Goal: Information Seeking & Learning: Learn about a topic

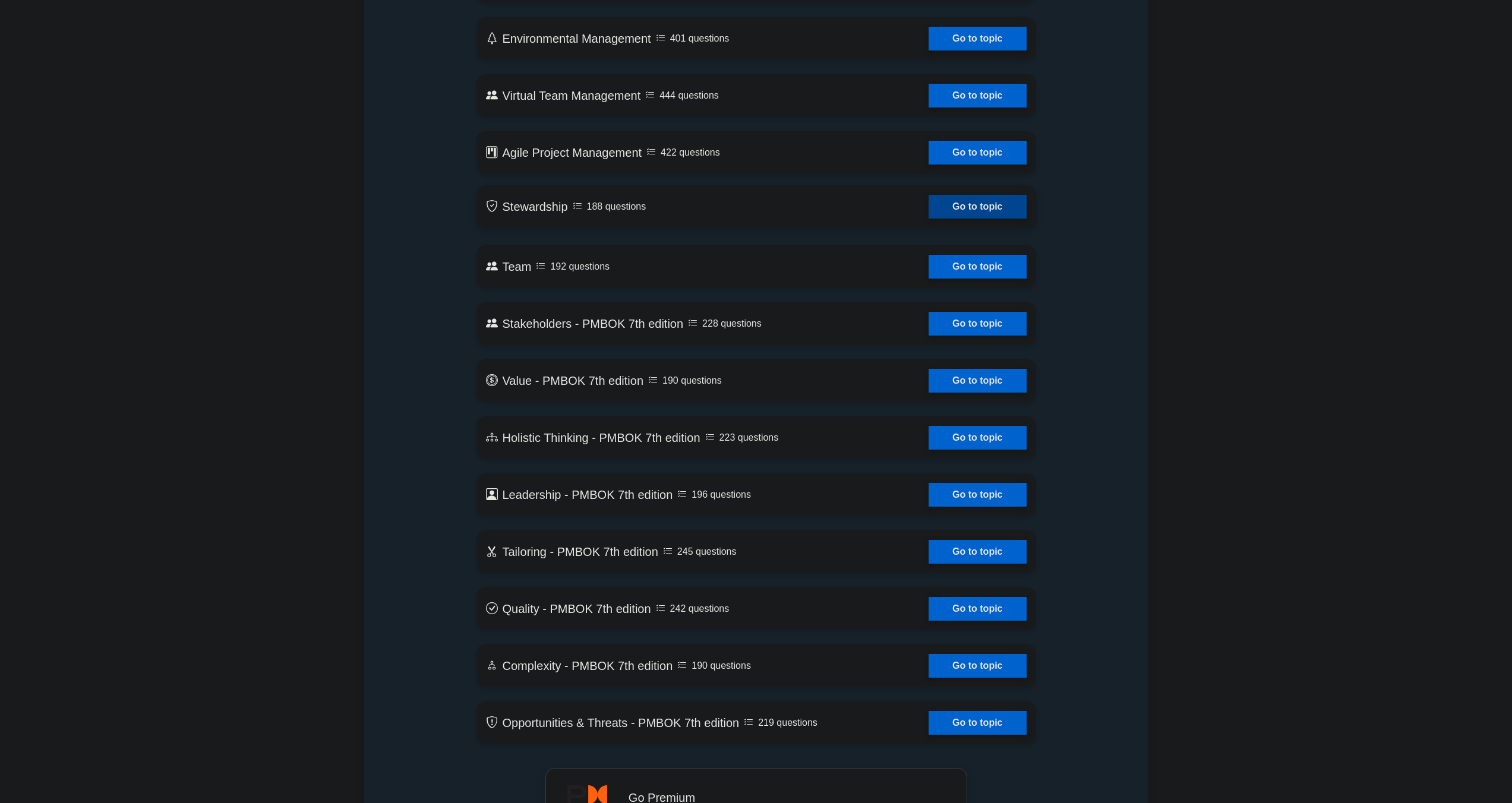
scroll to position [2620, 0]
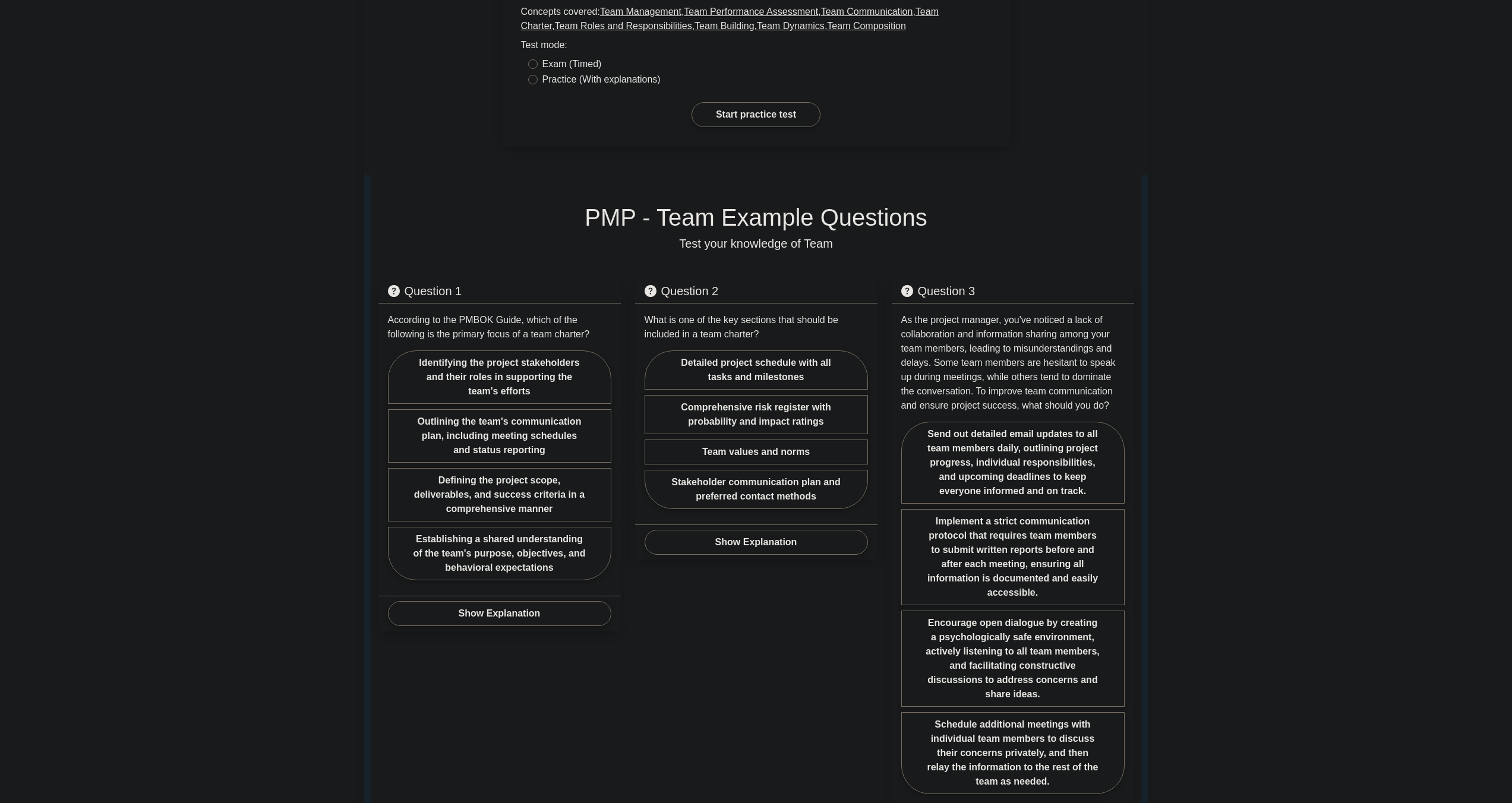
scroll to position [342, 0]
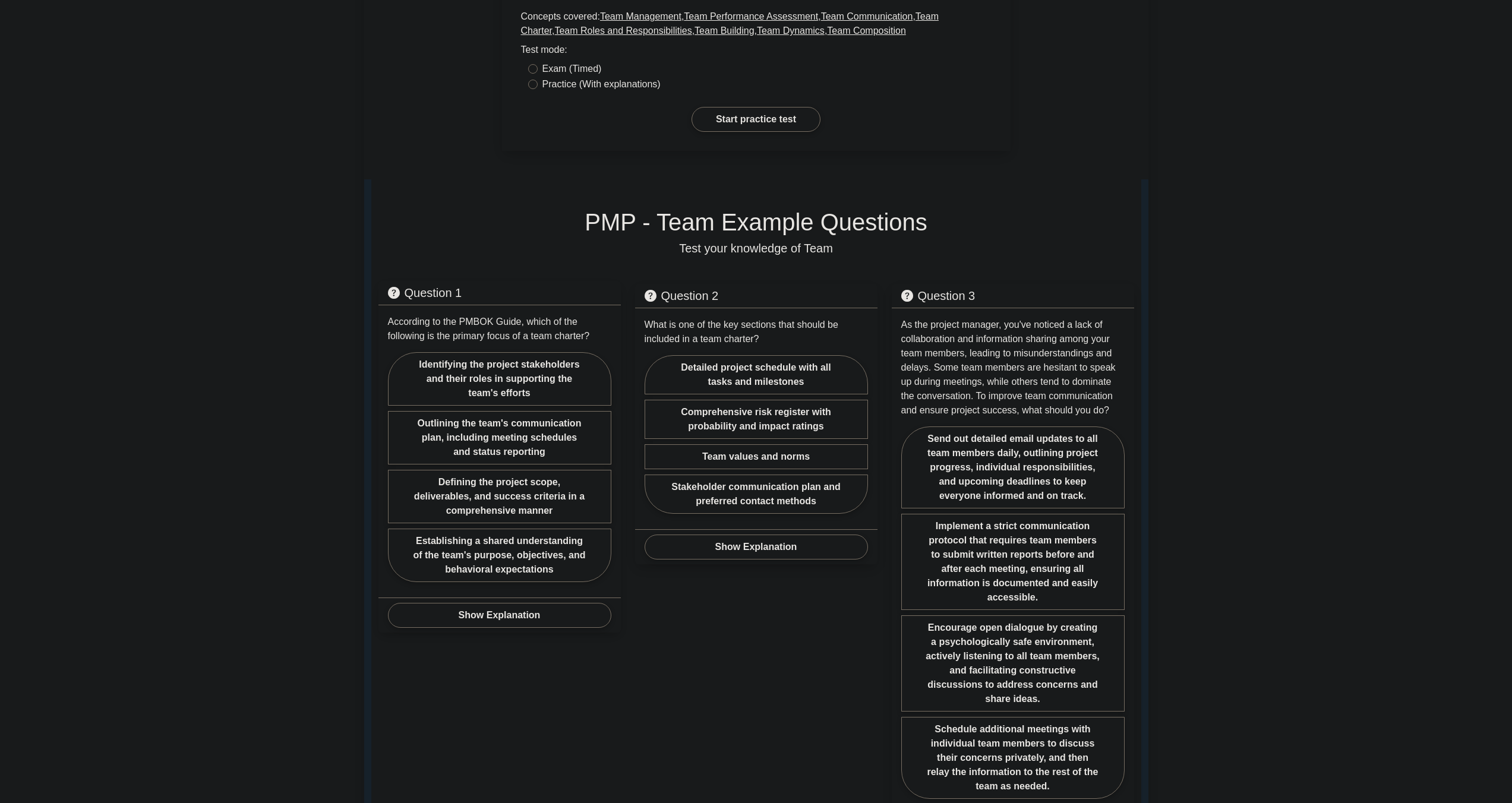
click at [517, 528] on label "Establishing a shared understanding of the team's purpose, objectives, and beha…" at bounding box center [499, 555] width 223 height 54
click at [395, 467] on input "Establishing a shared understanding of the team's purpose, objectives, and beha…" at bounding box center [392, 471] width 8 height 8
radio input "true"
click at [485, 528] on label "Establishing a shared understanding of the team's purpose, objectives, and beha…" at bounding box center [499, 555] width 223 height 54
click at [395, 467] on input "Establishing a shared understanding of the team's purpose, objectives, and beha…" at bounding box center [392, 471] width 8 height 8
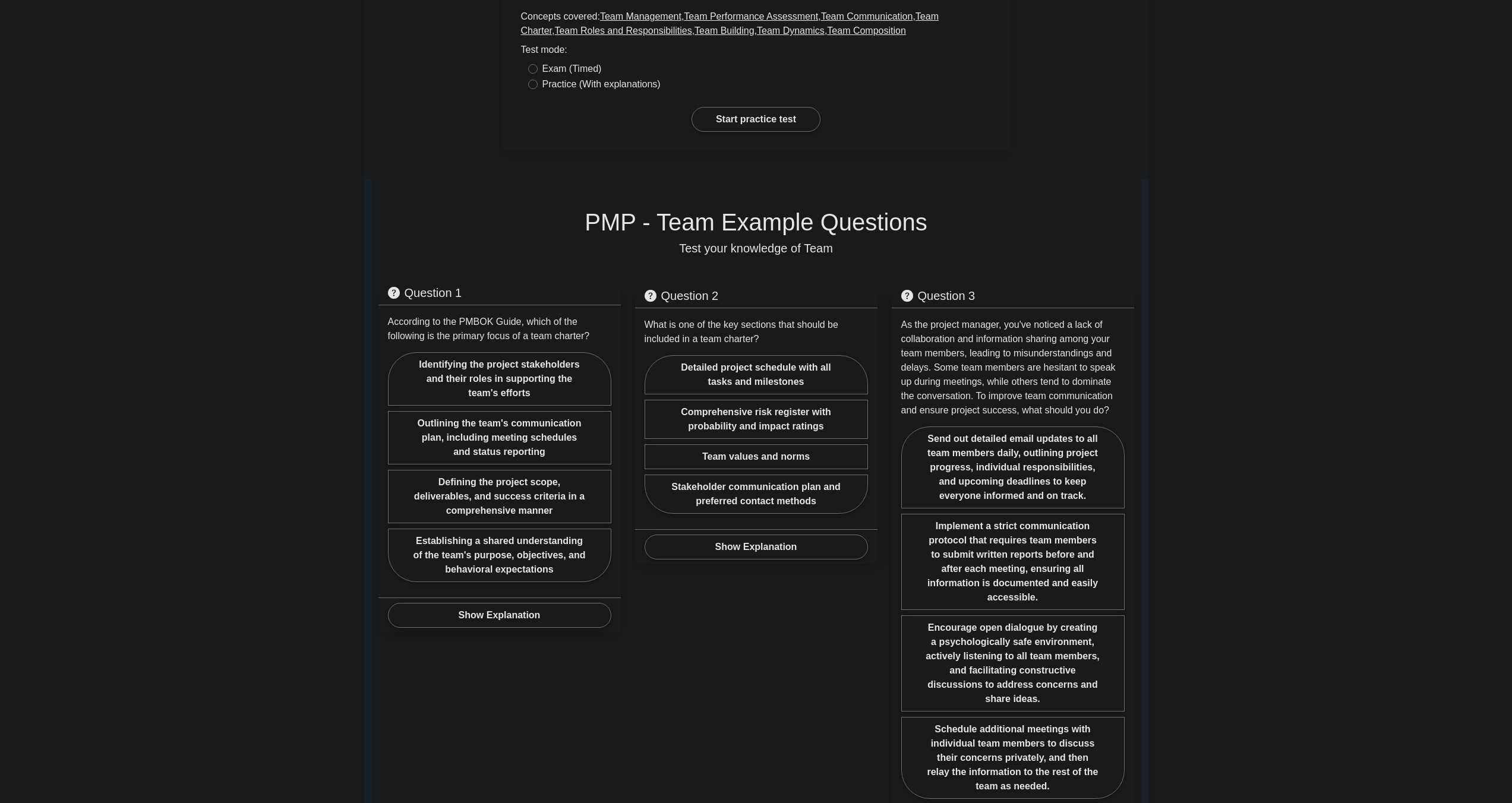
click at [485, 528] on label "Establishing a shared understanding of the team's purpose, objectives, and beha…" at bounding box center [499, 555] width 223 height 54
click at [395, 467] on input "Establishing a shared understanding of the team's purpose, objectives, and beha…" at bounding box center [392, 471] width 8 height 8
click at [507, 528] on label "Establishing a shared understanding of the team's purpose, objectives, and beha…" at bounding box center [499, 555] width 223 height 54
click at [395, 467] on input "Establishing a shared understanding of the team's purpose, objectives, and beha…" at bounding box center [392, 471] width 8 height 8
click at [497, 603] on button "Show Explanation" at bounding box center [499, 615] width 223 height 25
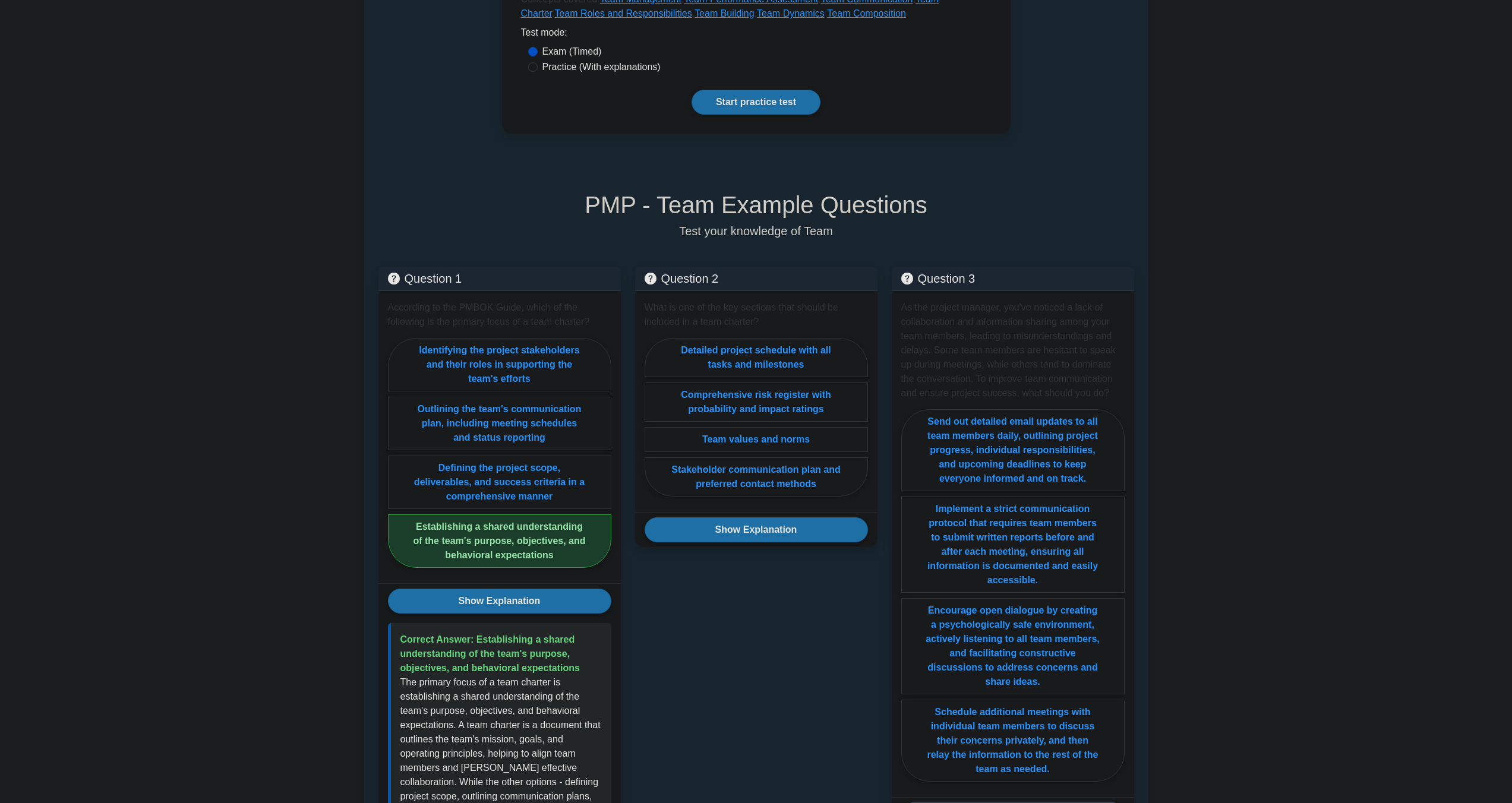
scroll to position [318, 0]
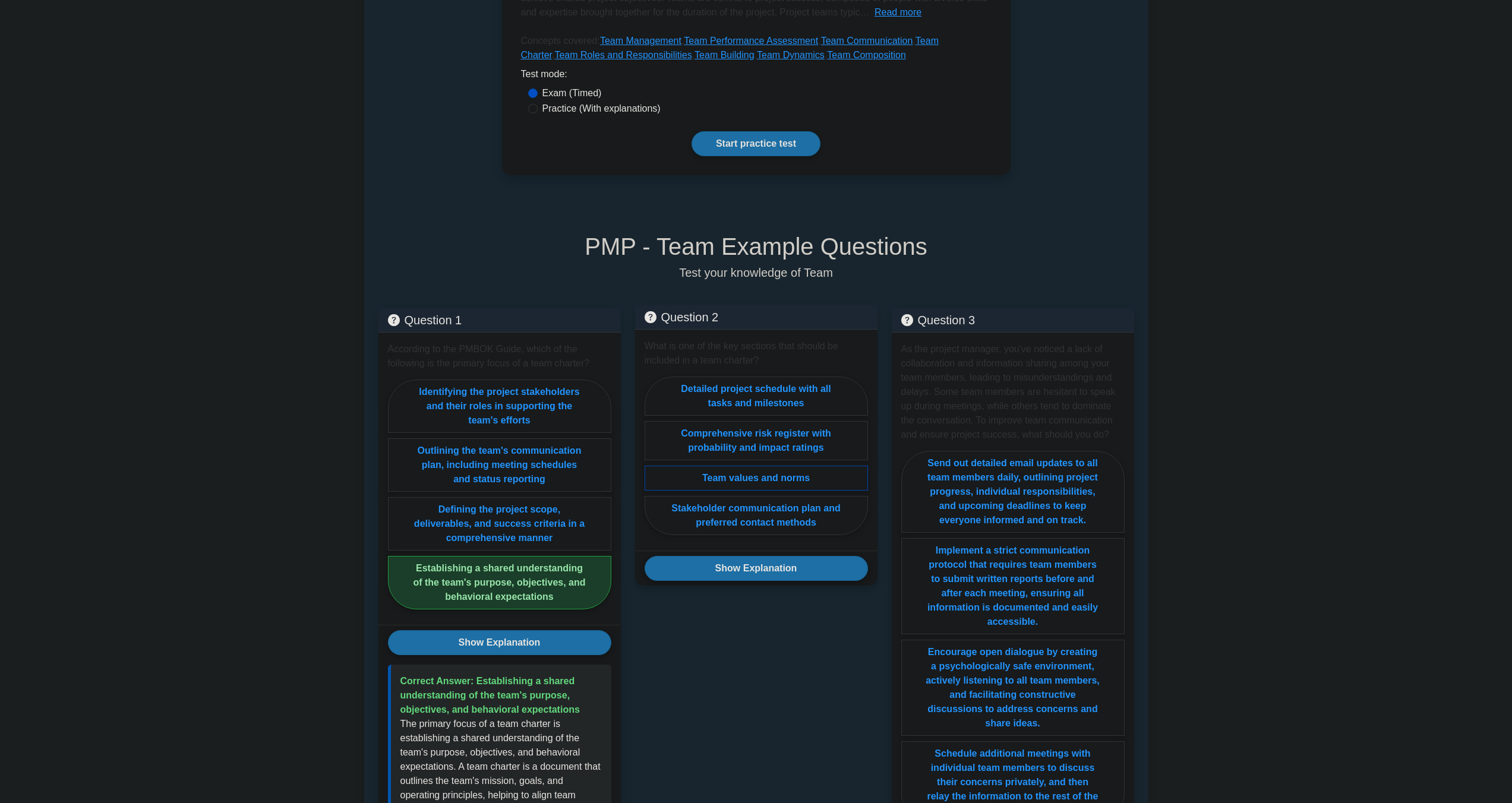
click at [771, 465] on label "Team values and norms" at bounding box center [756, 478] width 223 height 25
click at [652, 455] on input "Team values and norms" at bounding box center [648, 459] width 8 height 8
radio input "true"
click at [756, 556] on button "Show Explanation" at bounding box center [756, 568] width 223 height 25
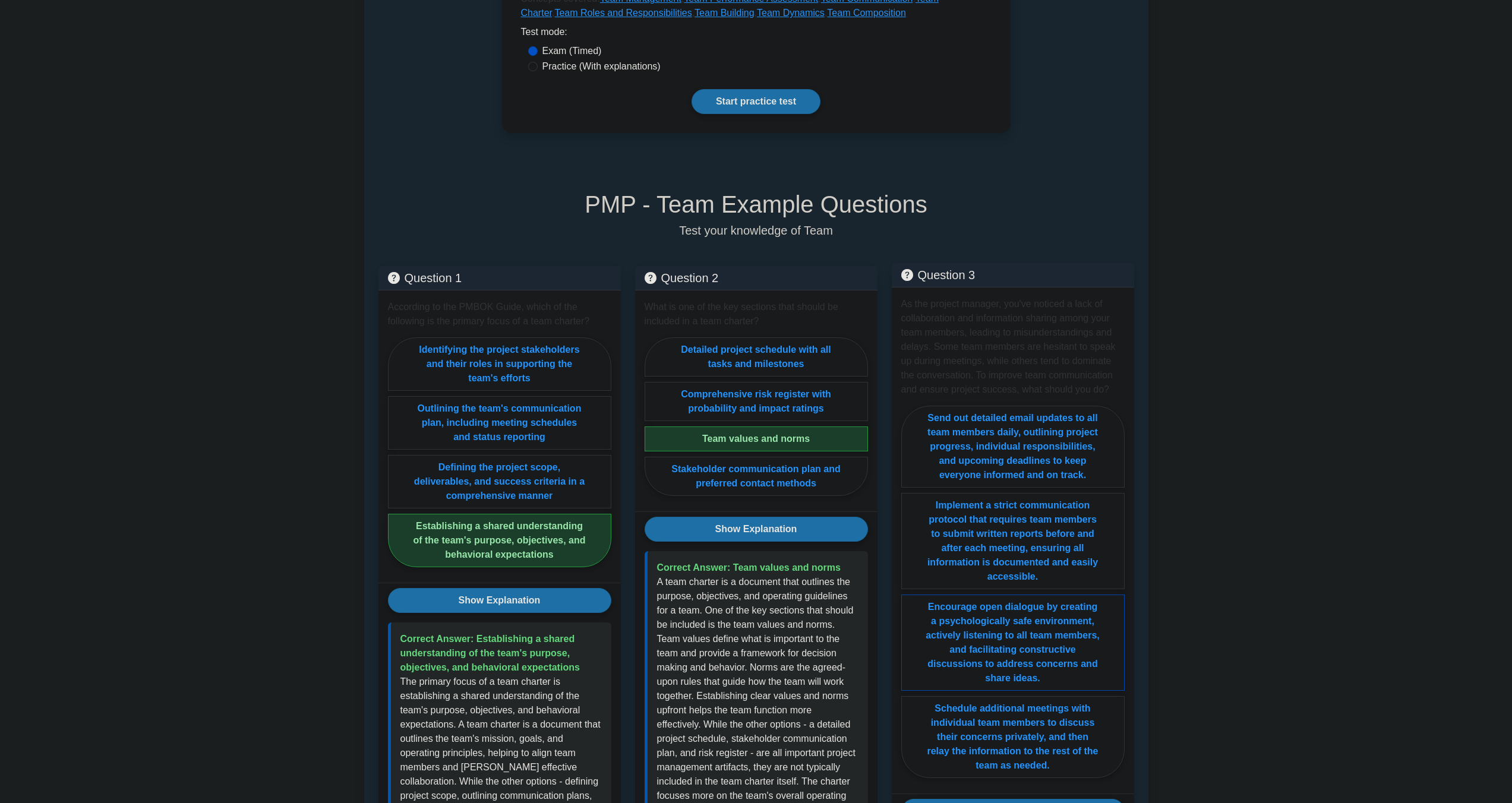
scroll to position [317, 0]
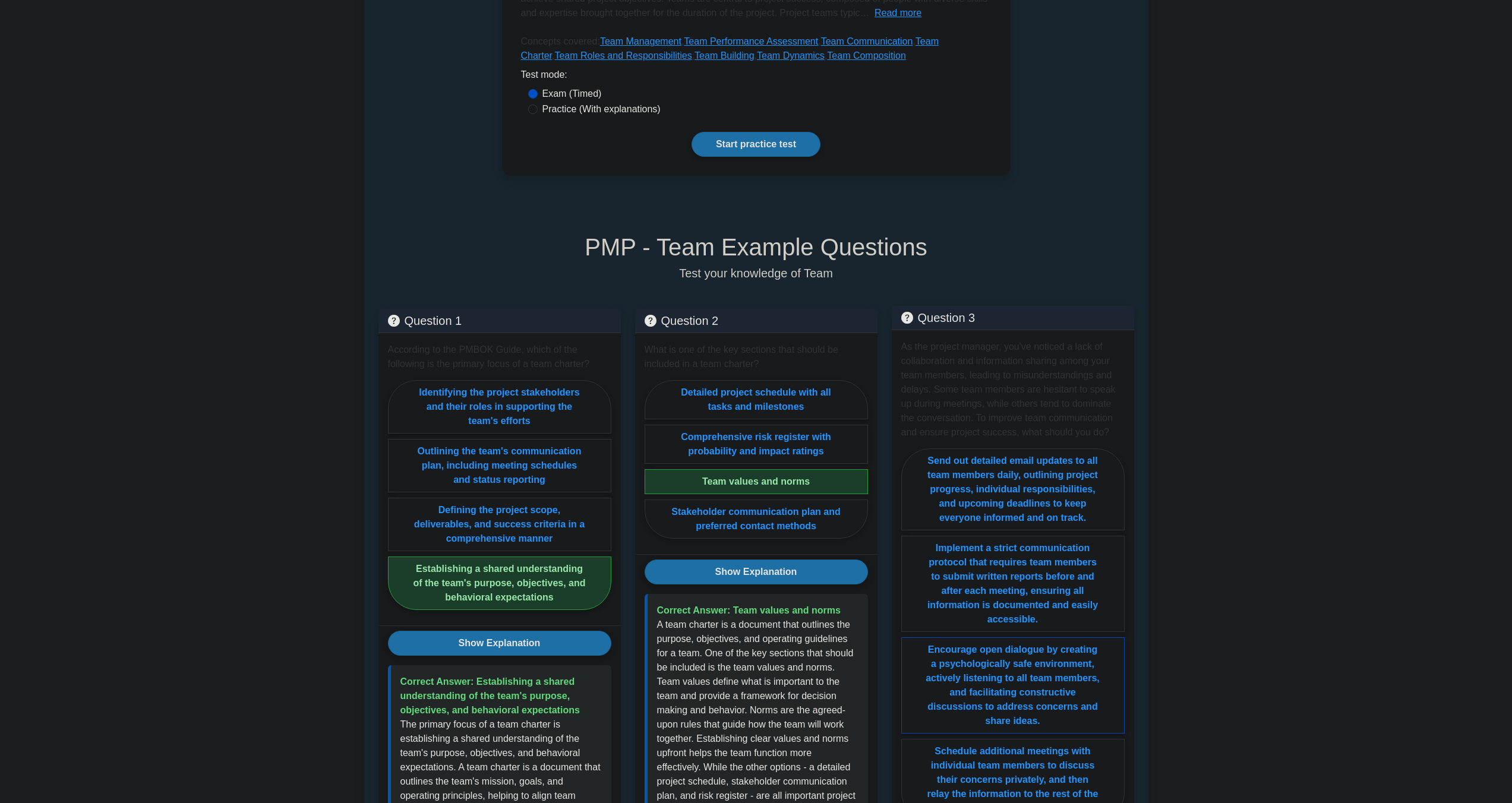
click at [1032, 637] on label "Encourage open dialogue by creating a psychologically safe environment, activel…" at bounding box center [1012, 685] width 223 height 96
click at [908, 634] on input "Encourage open dialogue by creating a psychologically safe environment, activel…" at bounding box center [905, 638] width 8 height 8
radio input "true"
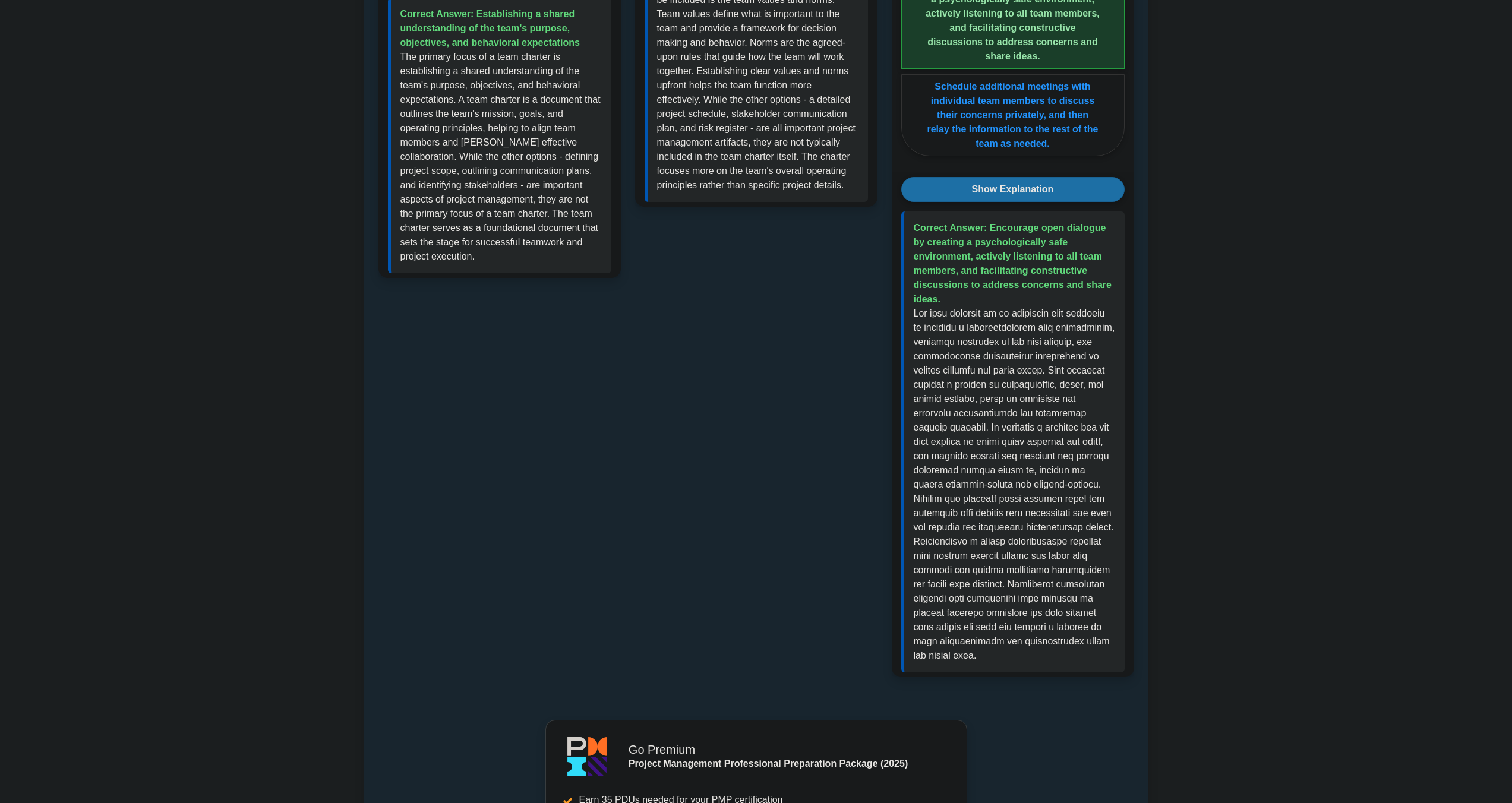
scroll to position [1254, 0]
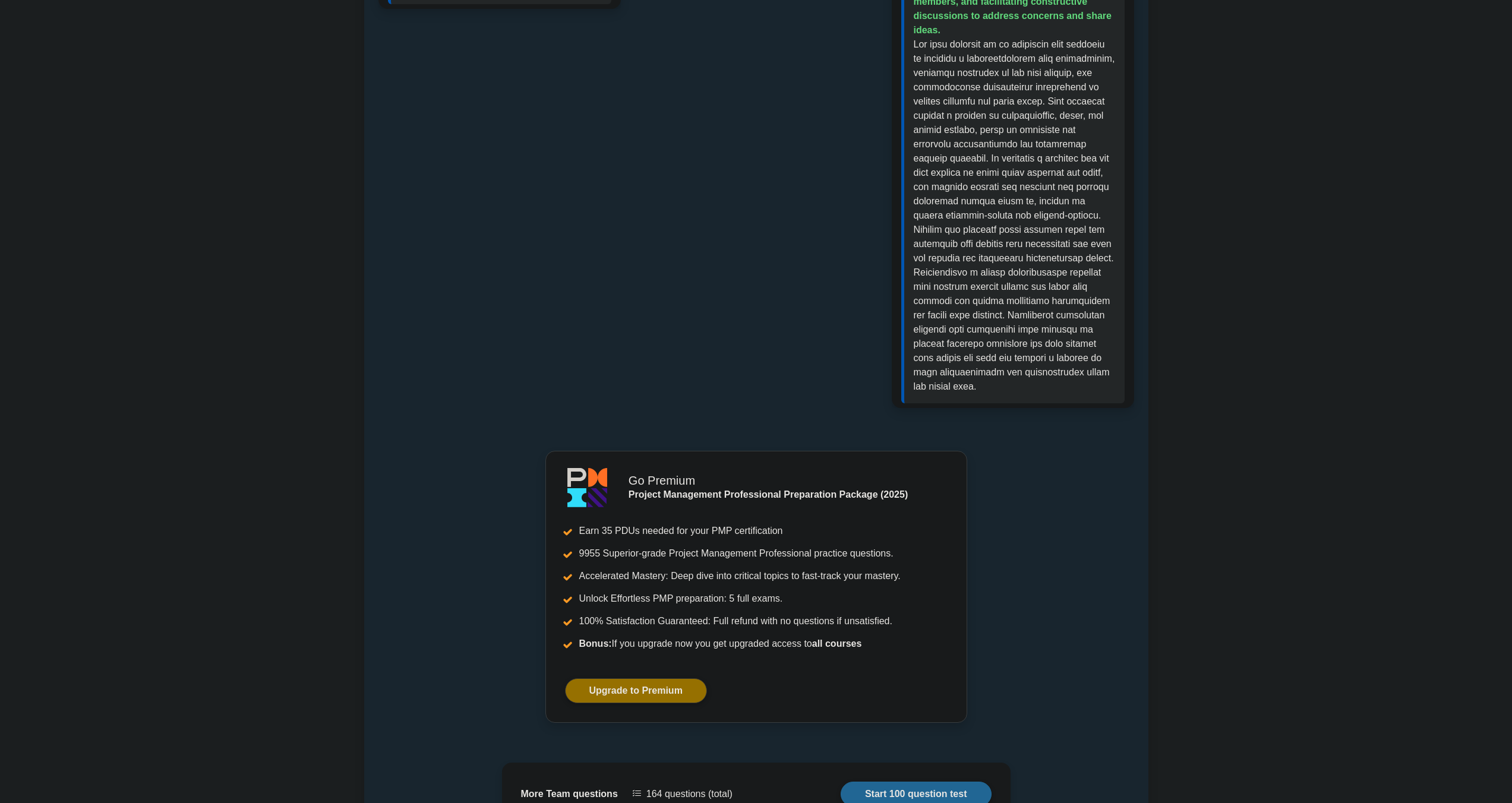
click at [921, 782] on link "Start 100 question test" at bounding box center [916, 794] width 151 height 25
